Goal: Information Seeking & Learning: Learn about a topic

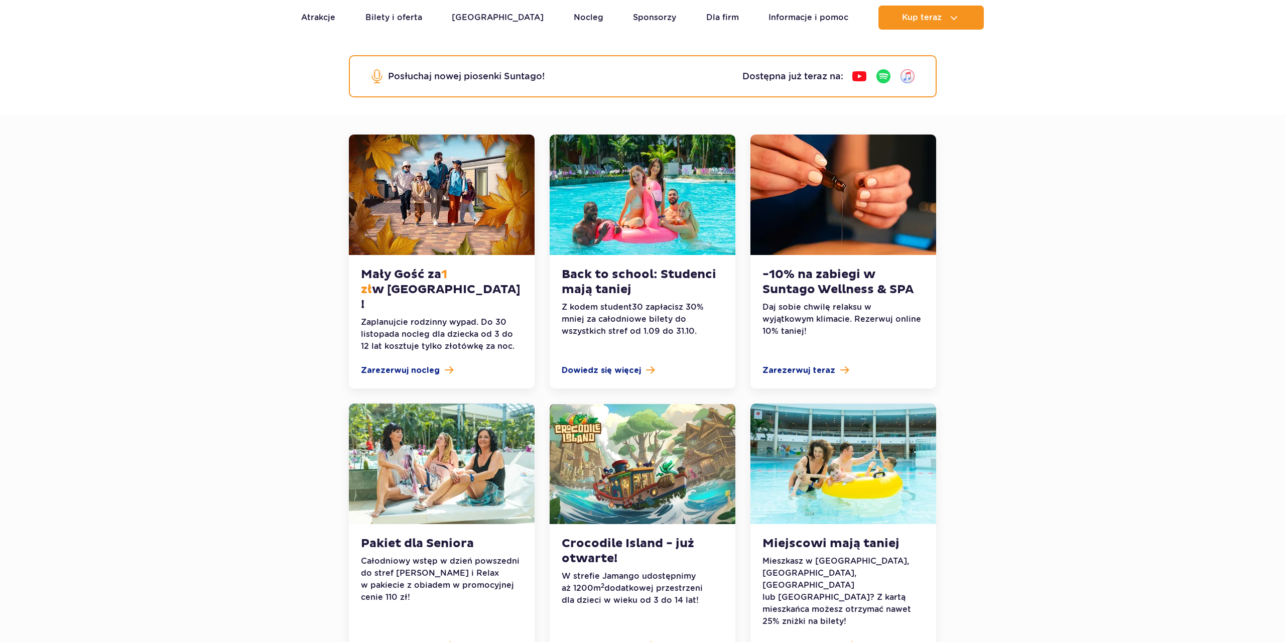
scroll to position [154, 0]
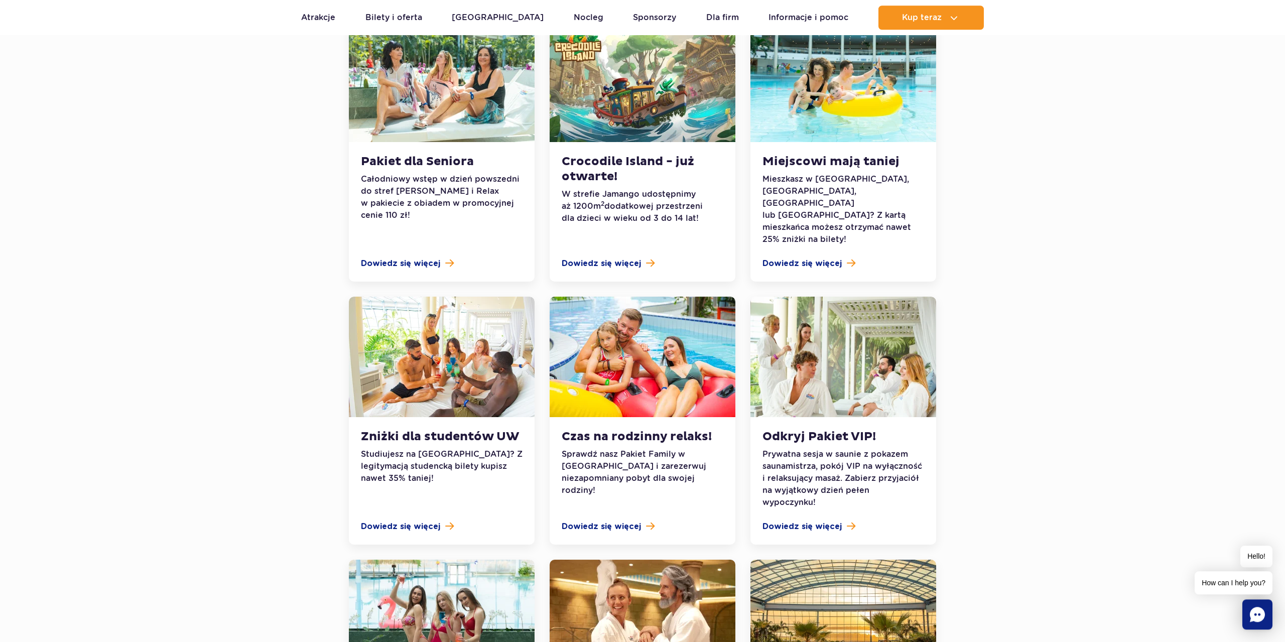
scroll to position [666, 0]
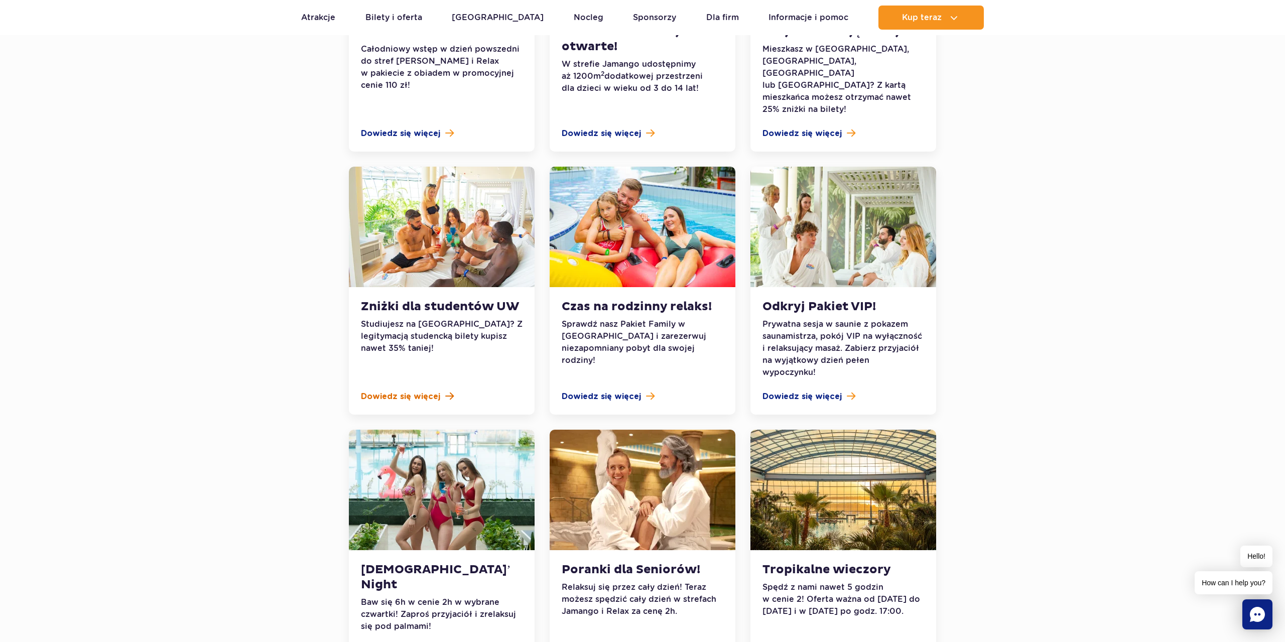
click at [391, 391] on span "Dowiedz się więcej" at bounding box center [400, 397] width 79 height 12
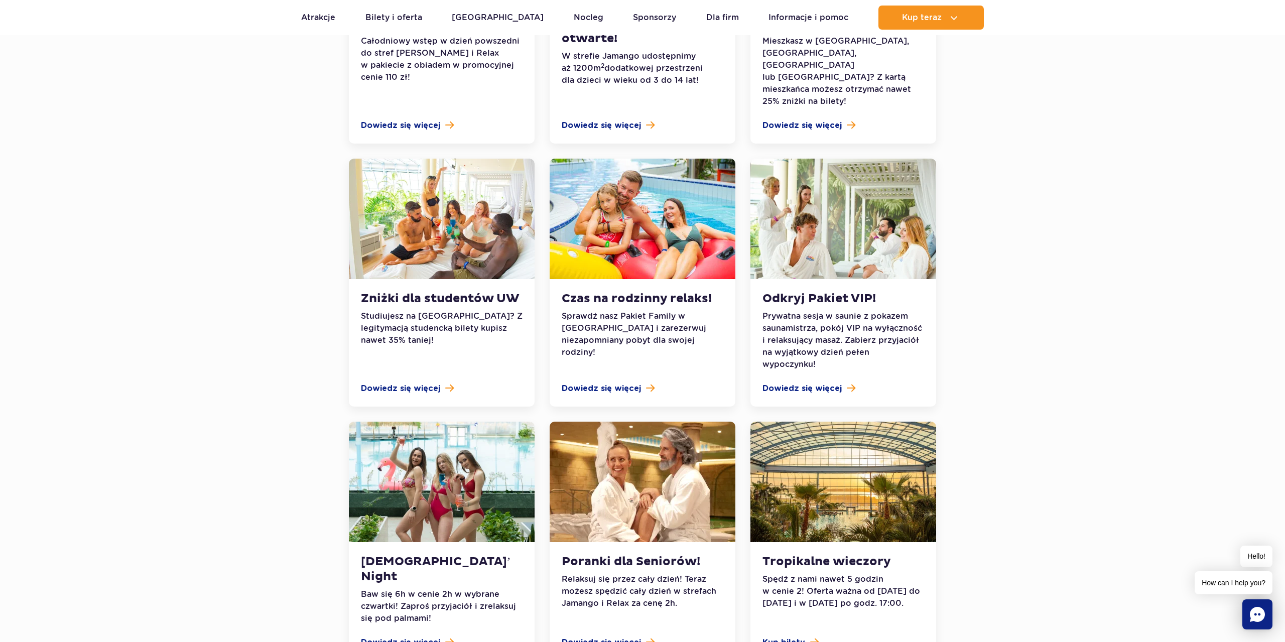
scroll to position [871, 0]
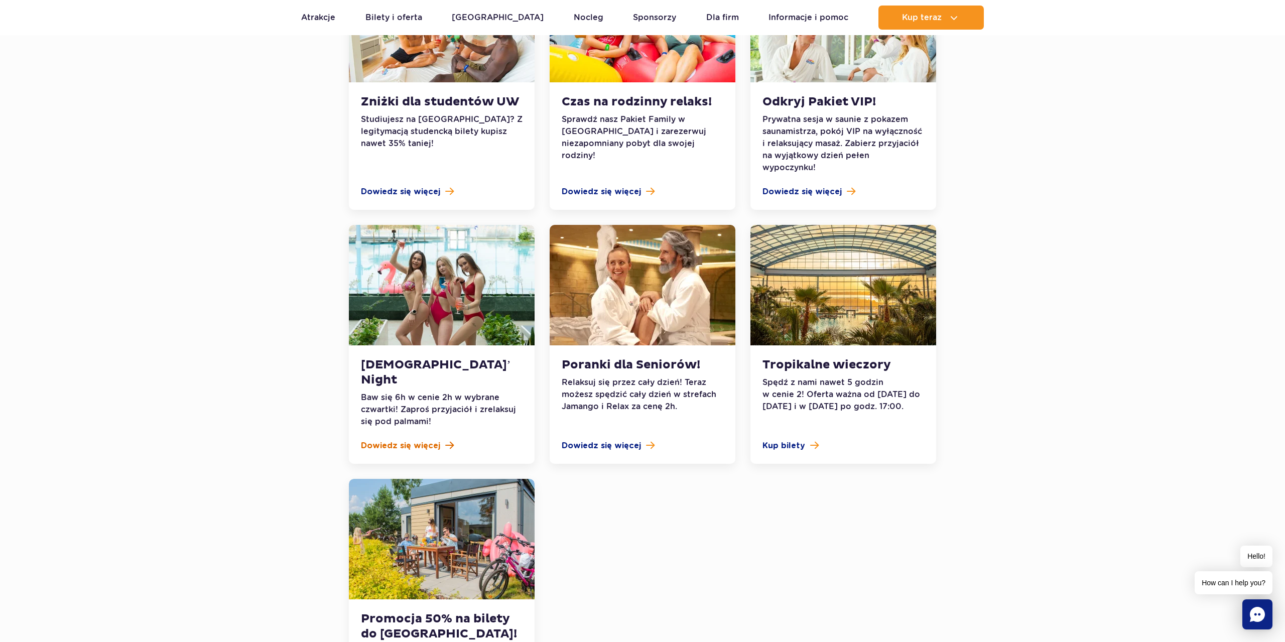
click at [420, 440] on span "Dowiedz się więcej" at bounding box center [400, 446] width 79 height 12
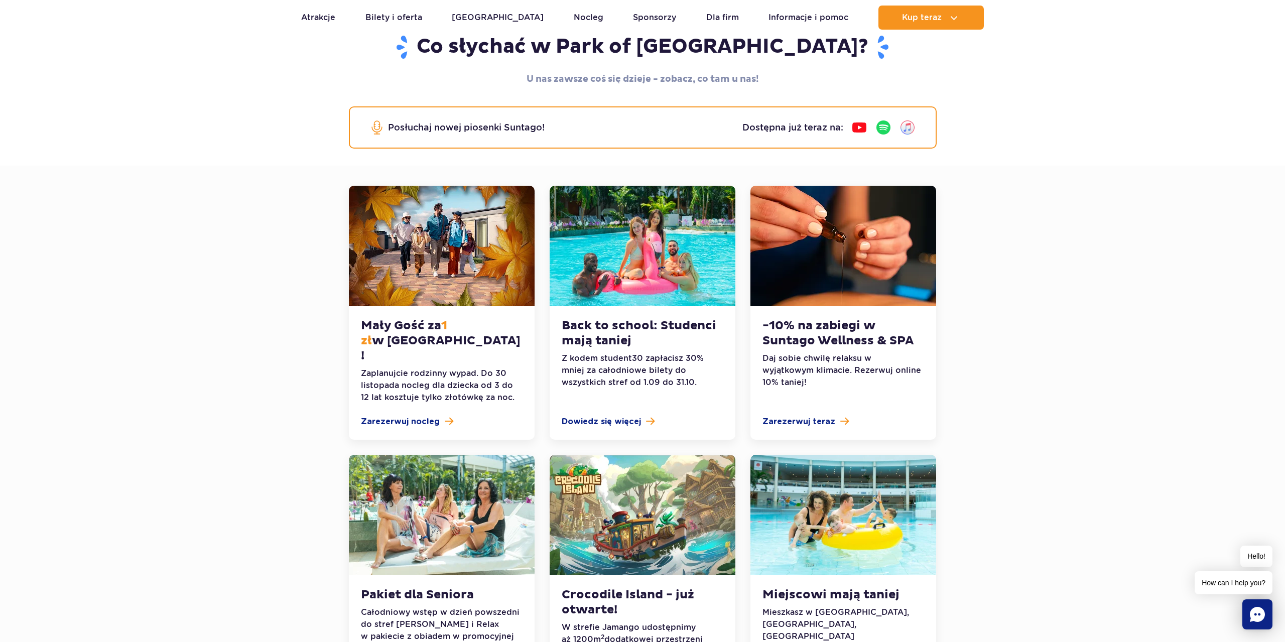
scroll to position [307, 0]
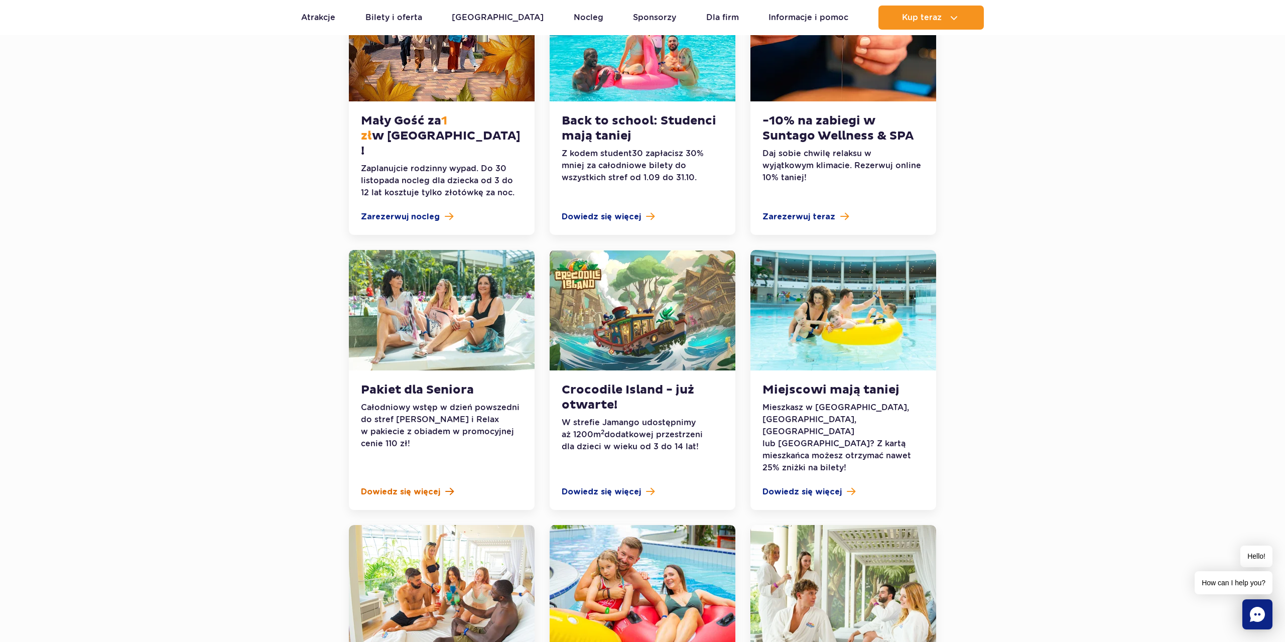
click at [397, 486] on span "Dowiedz się więcej" at bounding box center [400, 492] width 79 height 12
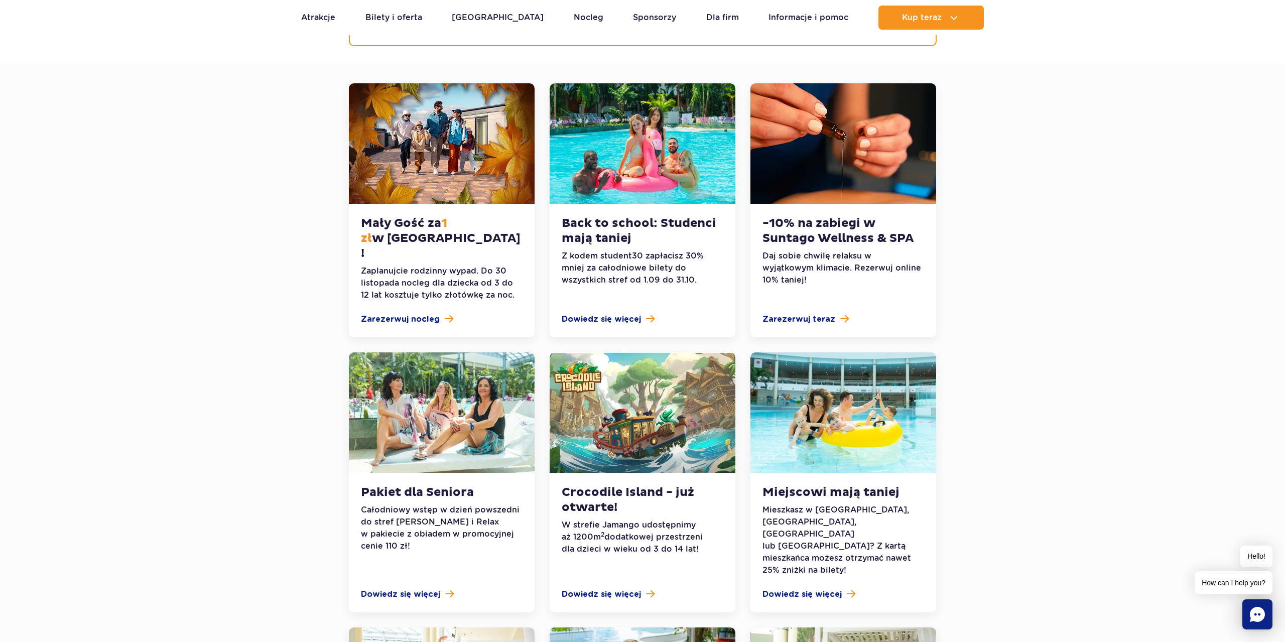
scroll to position [0, 0]
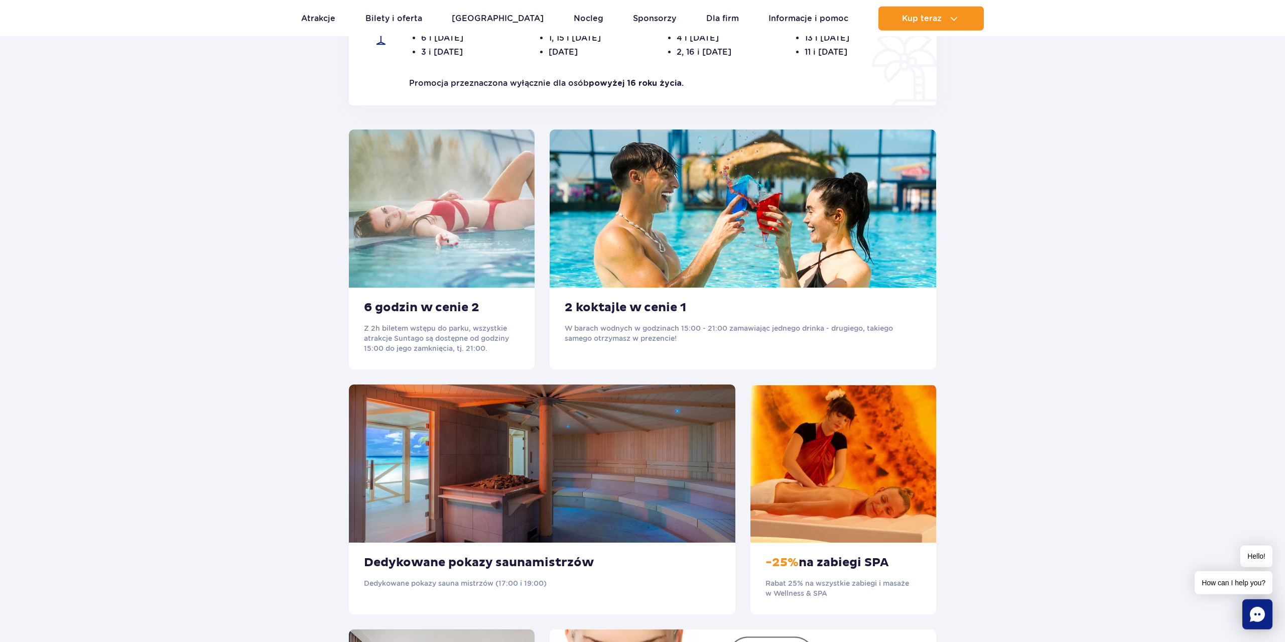
scroll to position [410, 0]
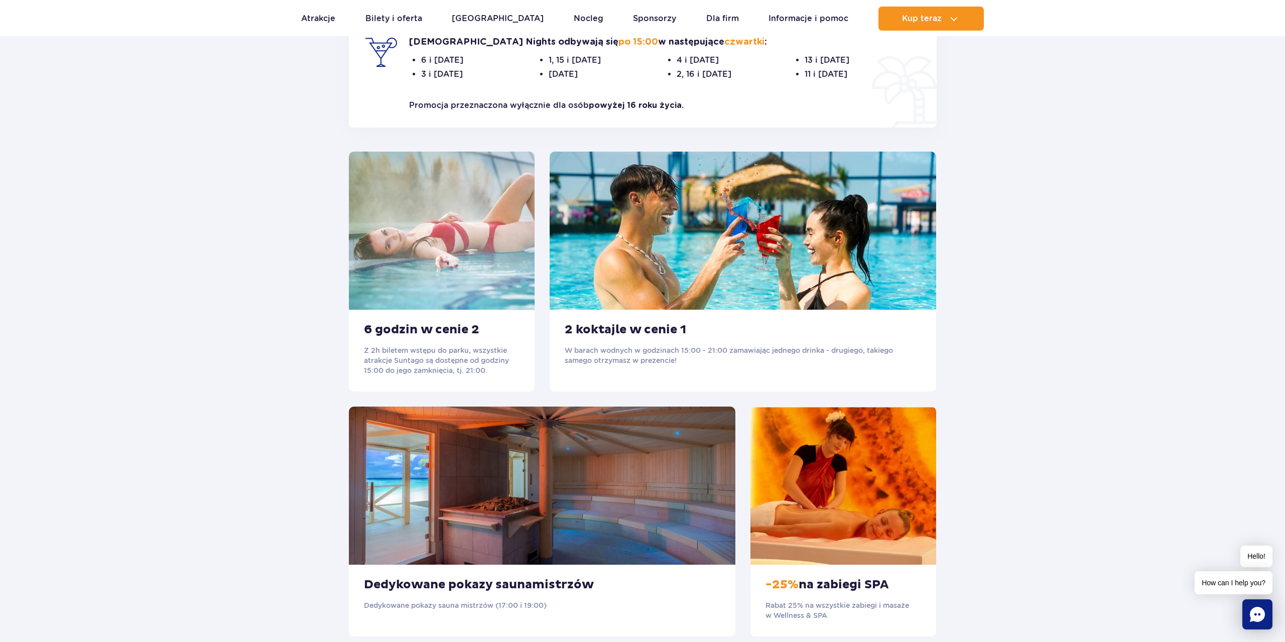
click at [422, 220] on img at bounding box center [442, 231] width 186 height 158
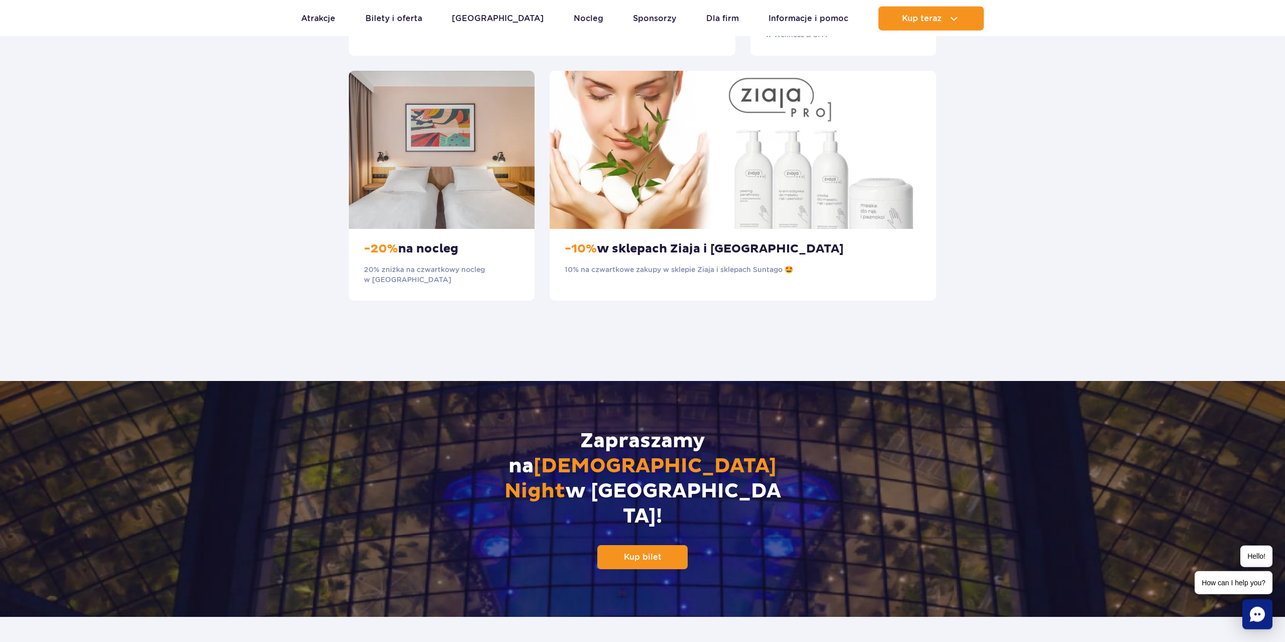
scroll to position [973, 0]
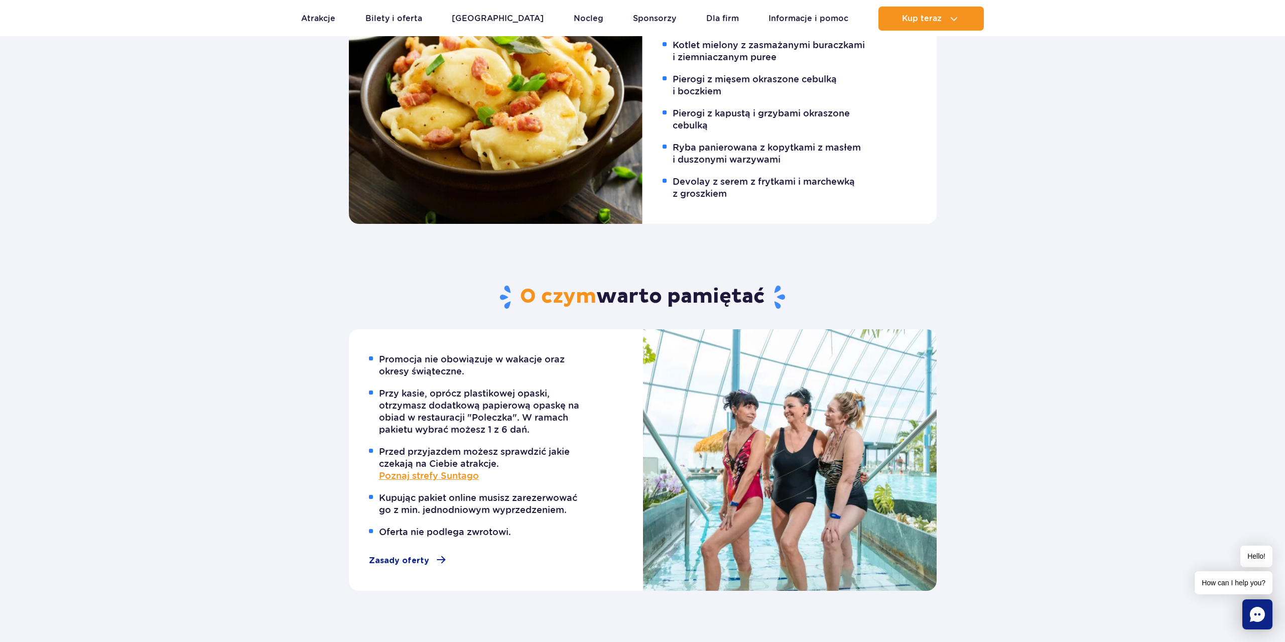
scroll to position [1024, 0]
